Goal: Information Seeking & Learning: Learn about a topic

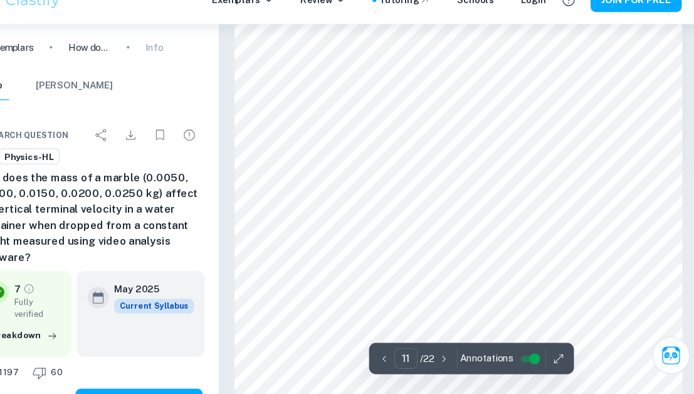
scroll to position [6506, 0]
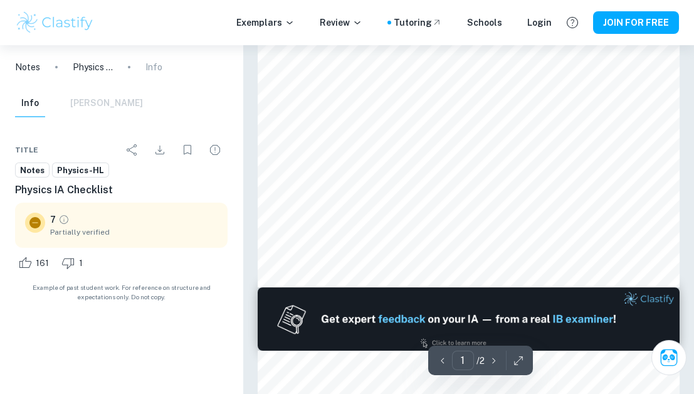
scroll to position [386, 0]
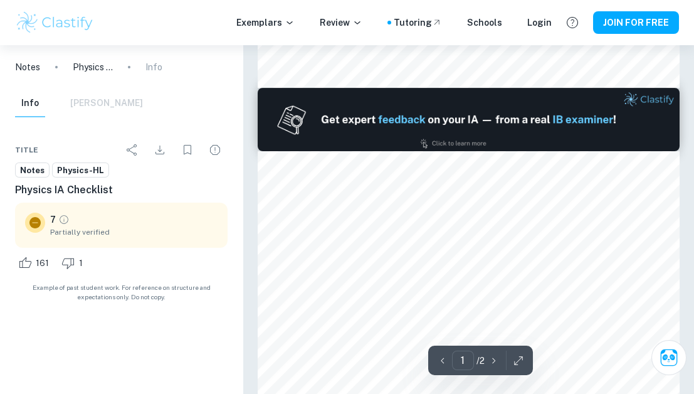
type input "2"
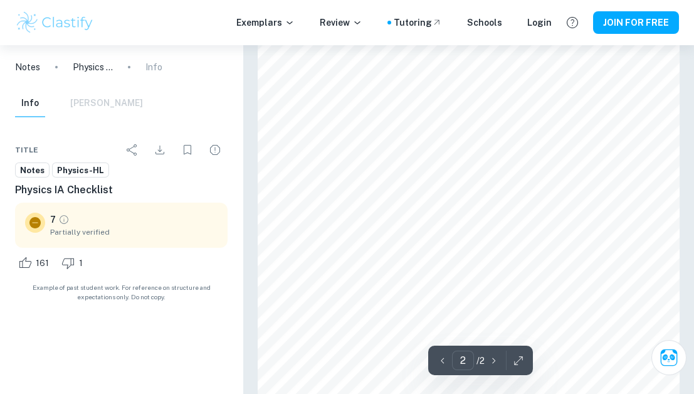
scroll to position [688, 0]
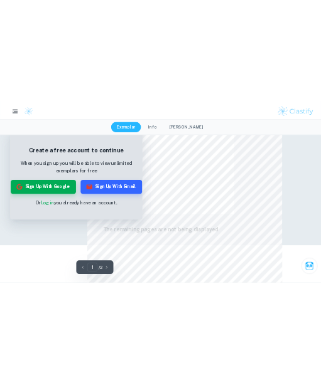
scroll to position [400, 0]
